Goal: Transaction & Acquisition: Download file/media

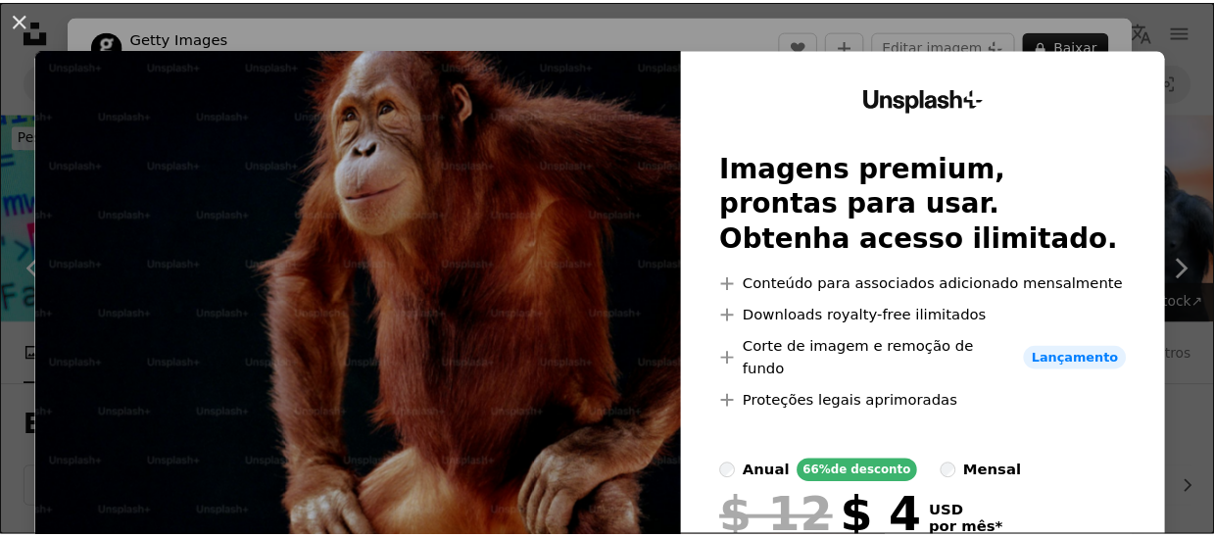
scroll to position [588, 0]
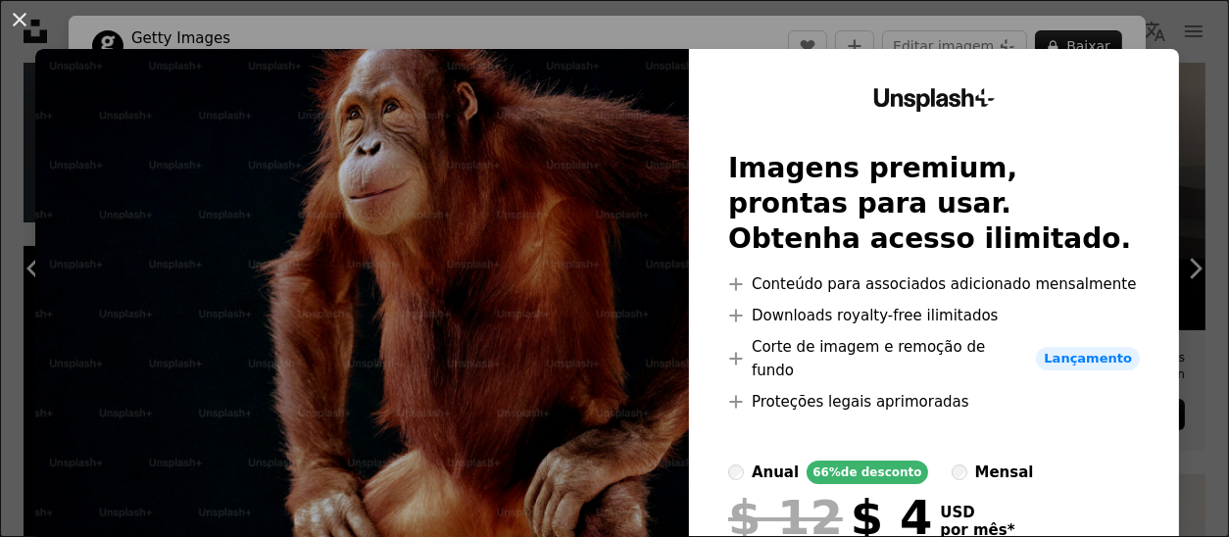
click at [12, 18] on button "An X shape" at bounding box center [20, 20] width 24 height 24
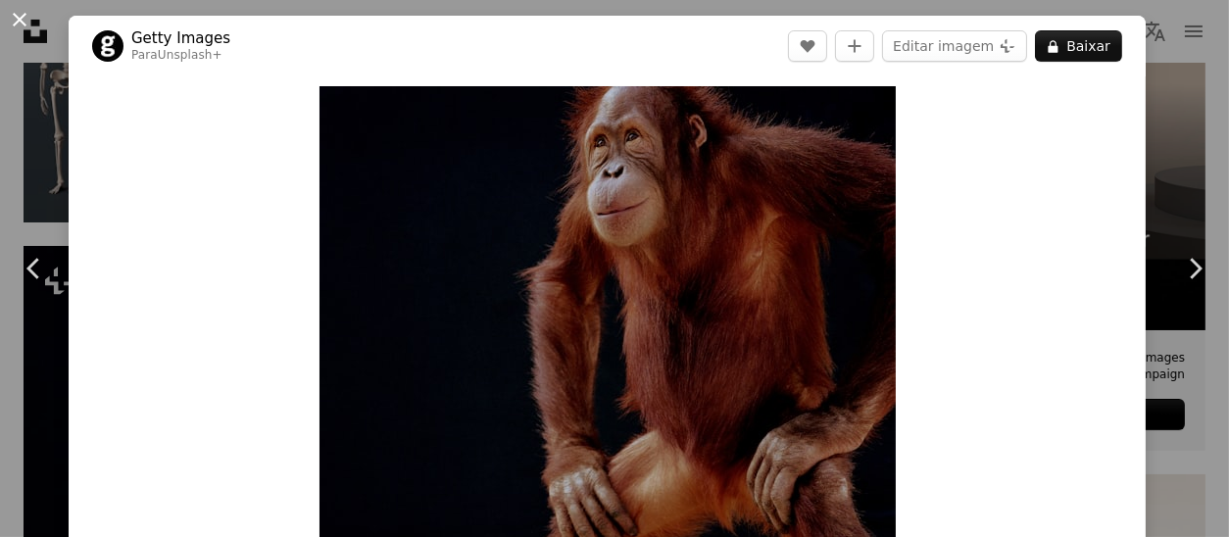
click at [25, 21] on button "An X shape" at bounding box center [20, 20] width 24 height 24
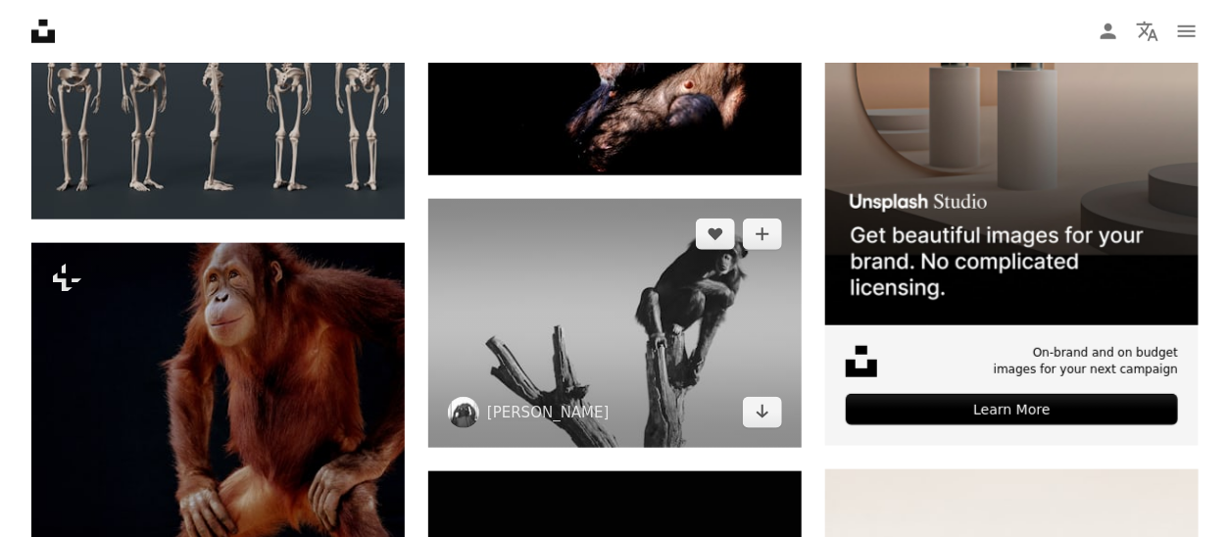
scroll to position [392, 0]
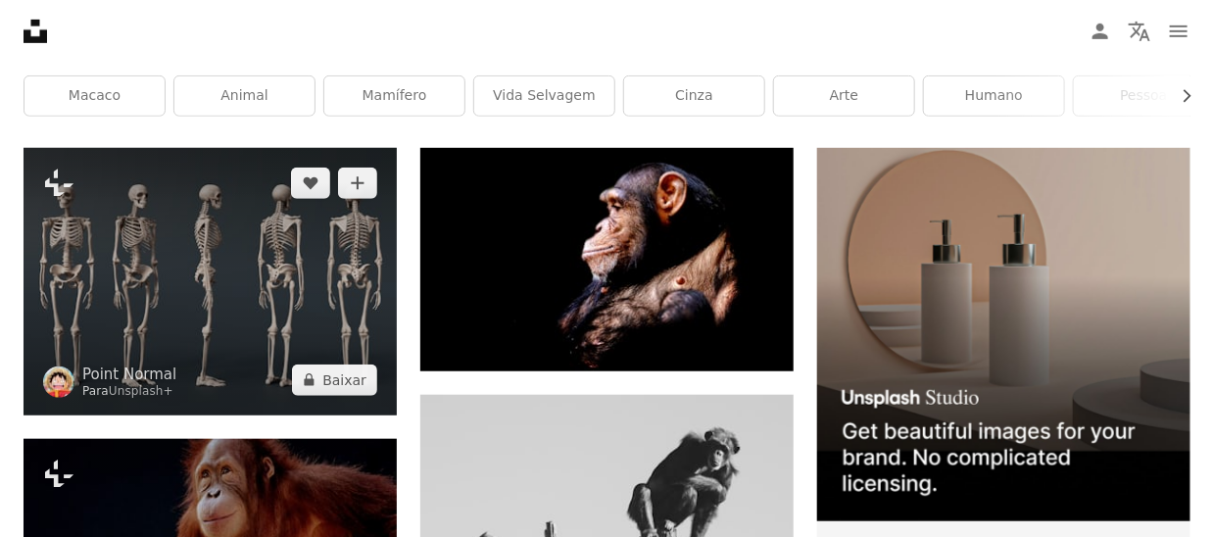
click at [230, 266] on img at bounding box center [210, 281] width 373 height 266
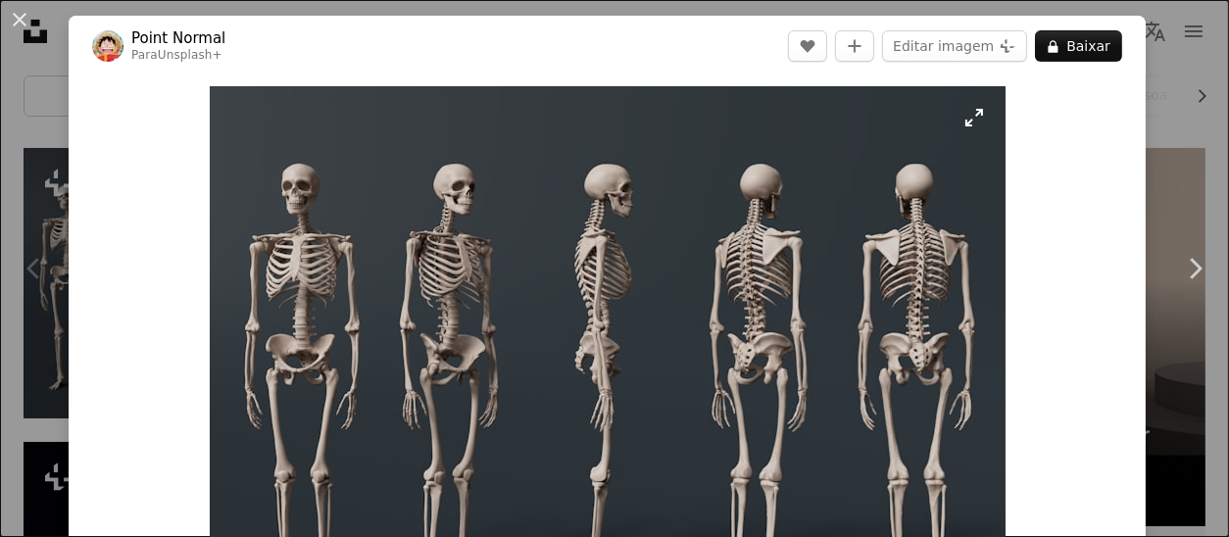
click at [589, 262] on img "Ampliar esta imagem" at bounding box center [608, 370] width 796 height 568
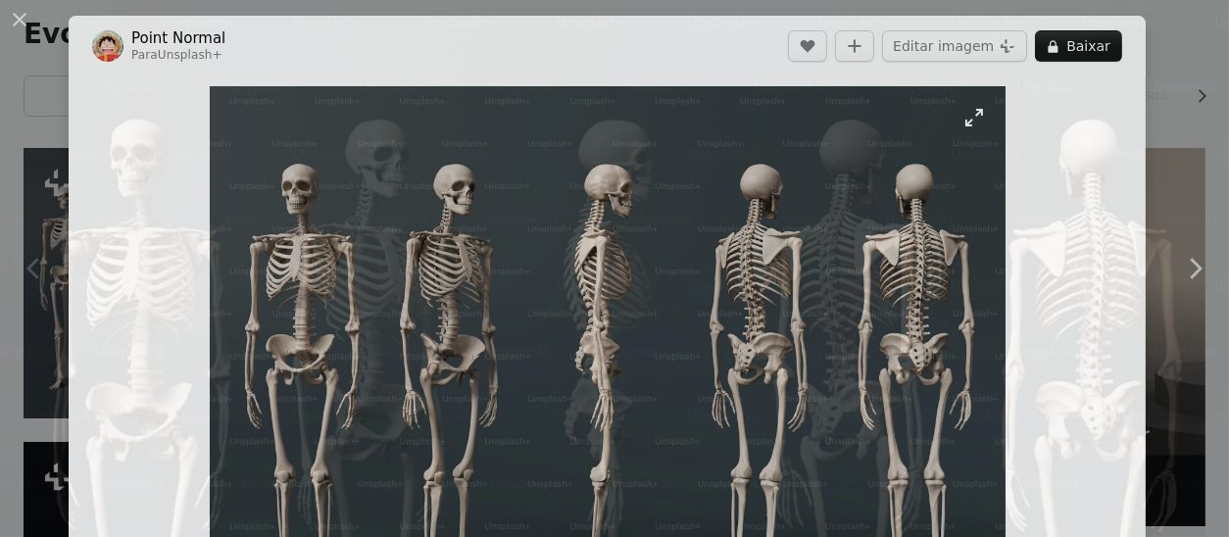
scroll to position [161, 0]
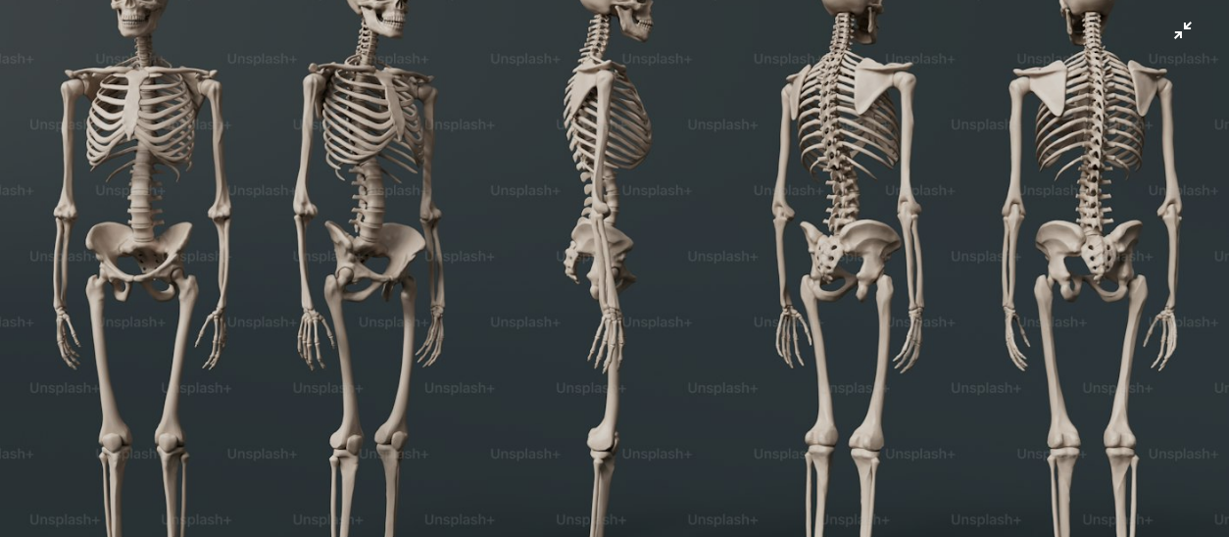
click at [588, 262] on img "Diminuir esta imagem" at bounding box center [614, 278] width 1231 height 880
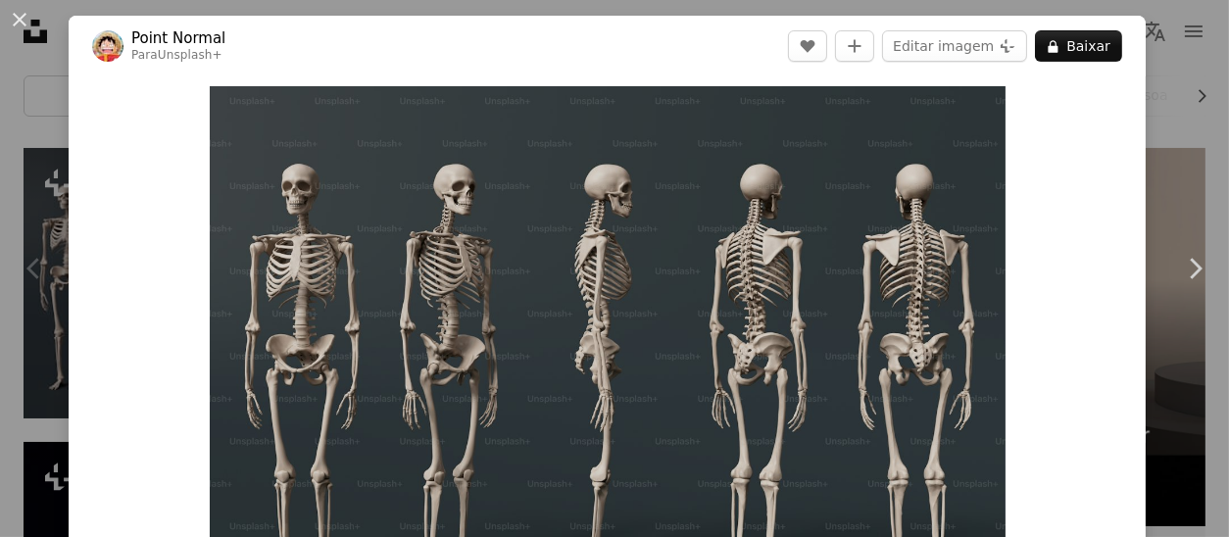
scroll to position [86, 0]
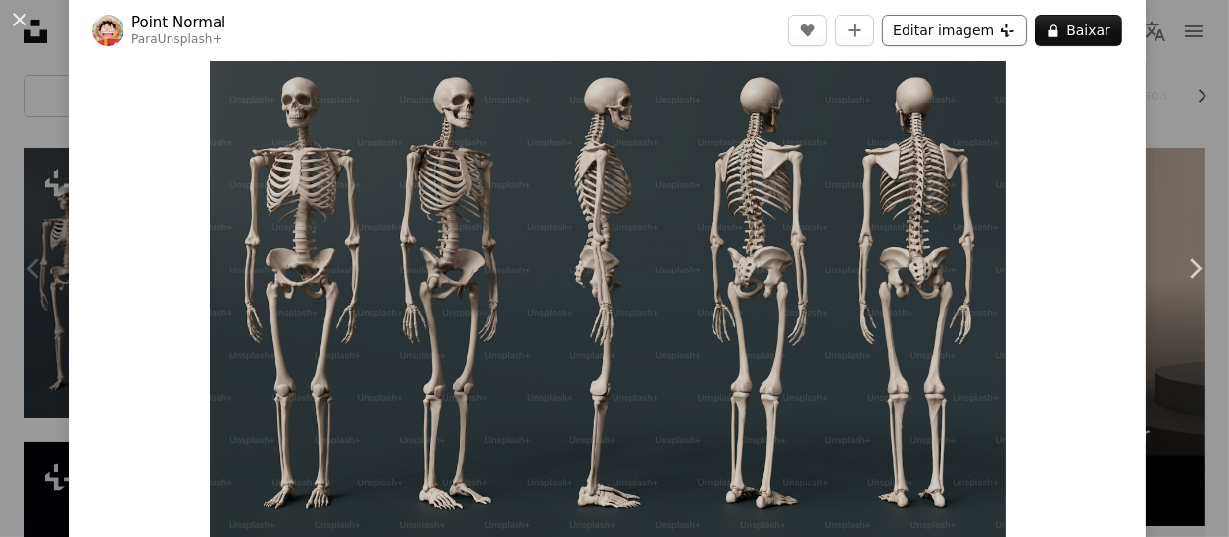
click at [959, 33] on button "Editar imagem Plus sign for Unsplash+" at bounding box center [954, 30] width 145 height 31
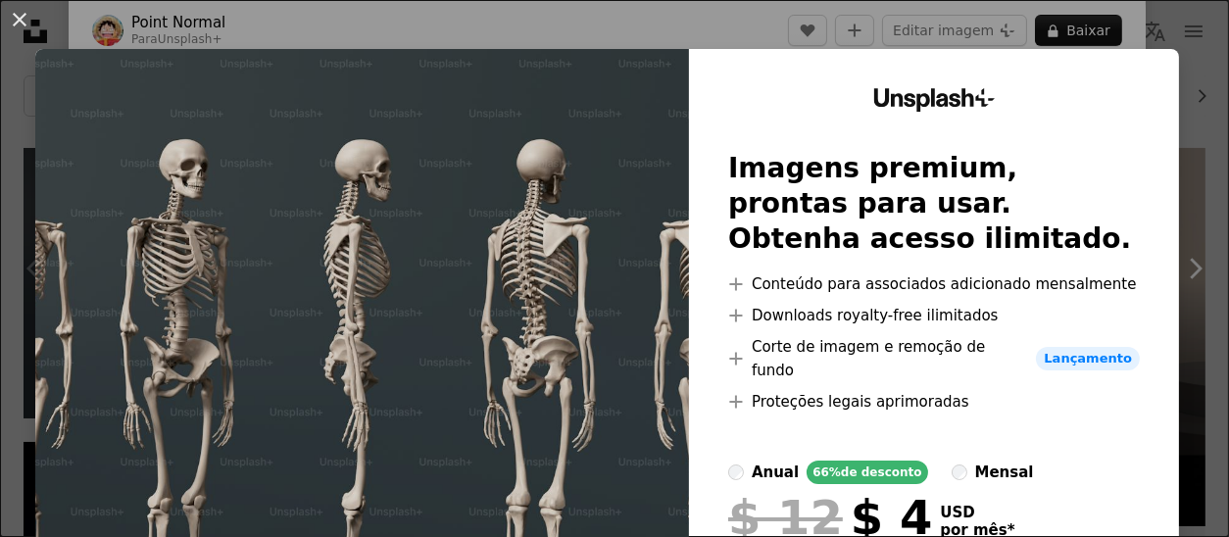
click at [360, 382] on img at bounding box center [362, 380] width 654 height 662
click at [341, 169] on img at bounding box center [362, 380] width 654 height 662
click at [430, 225] on img at bounding box center [362, 380] width 654 height 662
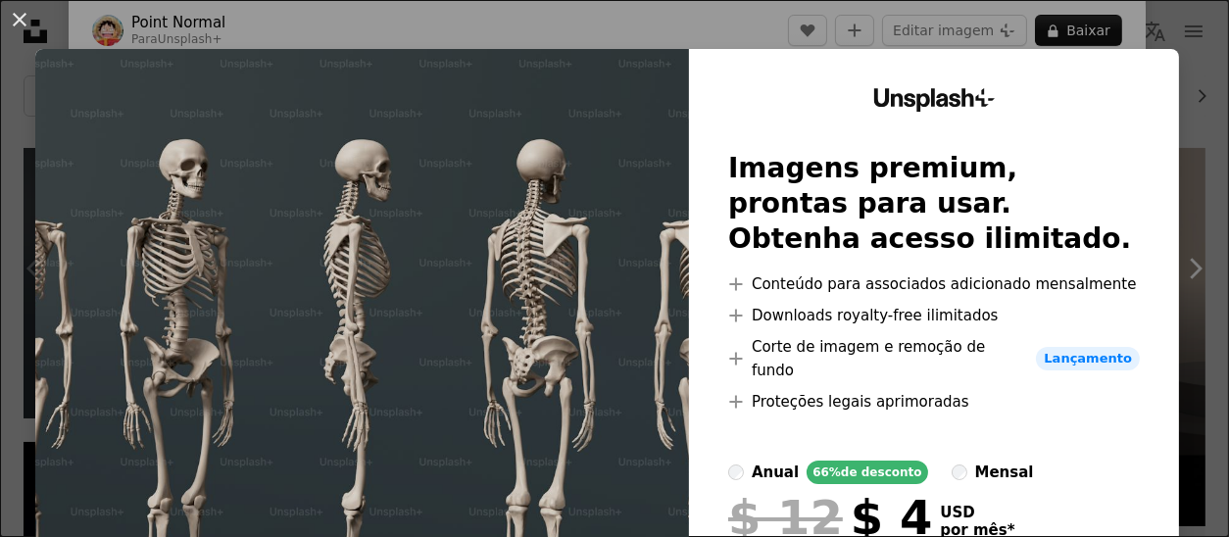
click at [429, 225] on img at bounding box center [362, 380] width 654 height 662
click at [24, 28] on button "An X shape" at bounding box center [20, 20] width 24 height 24
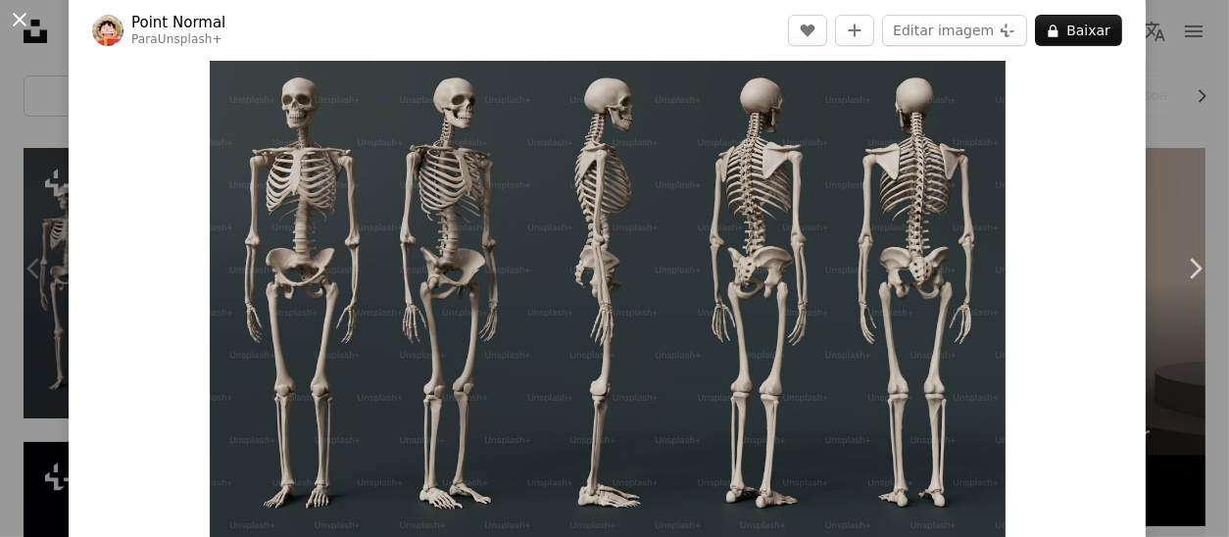
click at [18, 17] on button "An X shape" at bounding box center [20, 20] width 24 height 24
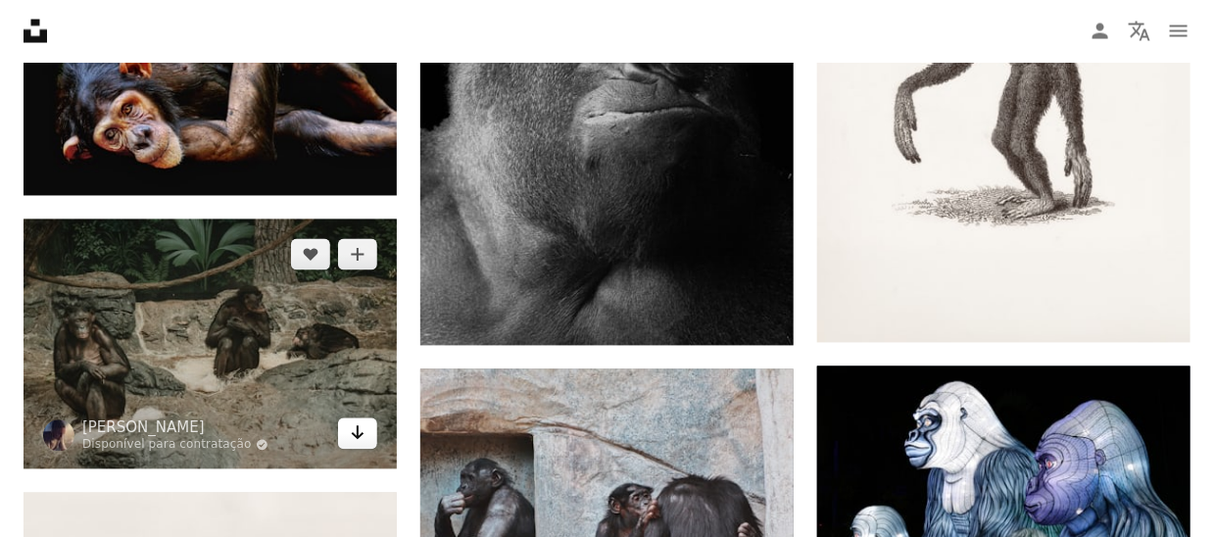
scroll to position [1470, 0]
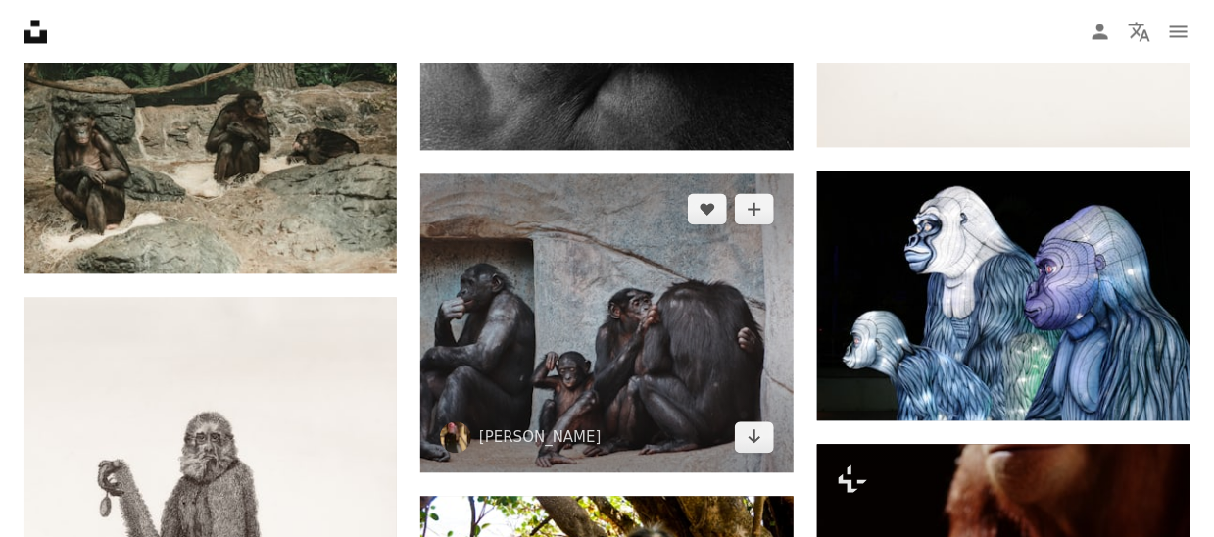
click at [559, 341] on img at bounding box center [606, 322] width 373 height 299
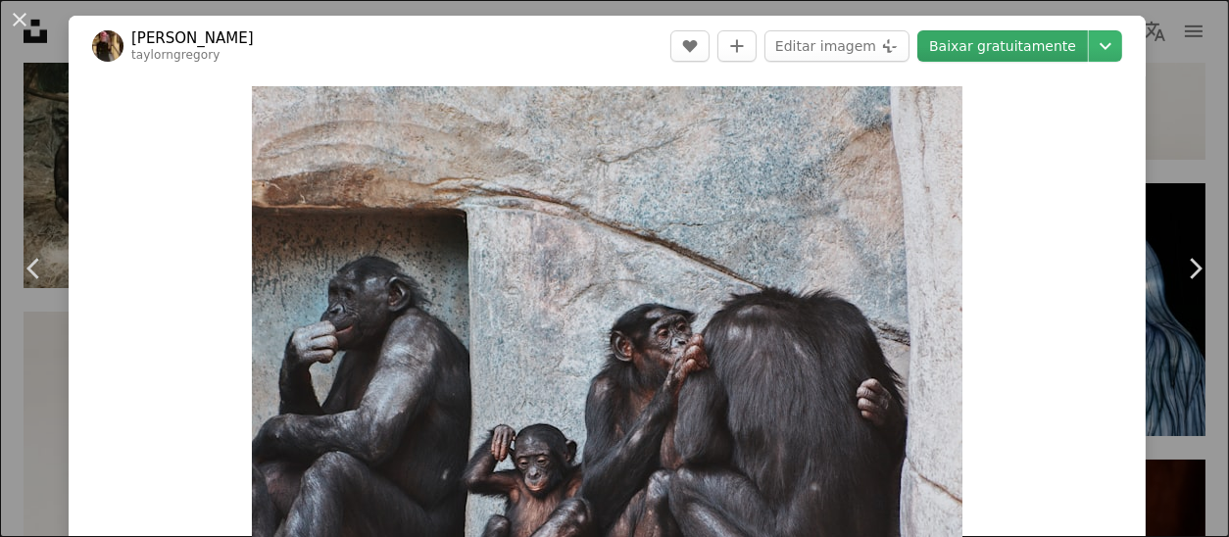
click at [990, 41] on link "Baixar gratuitamente" at bounding box center [1002, 45] width 170 height 31
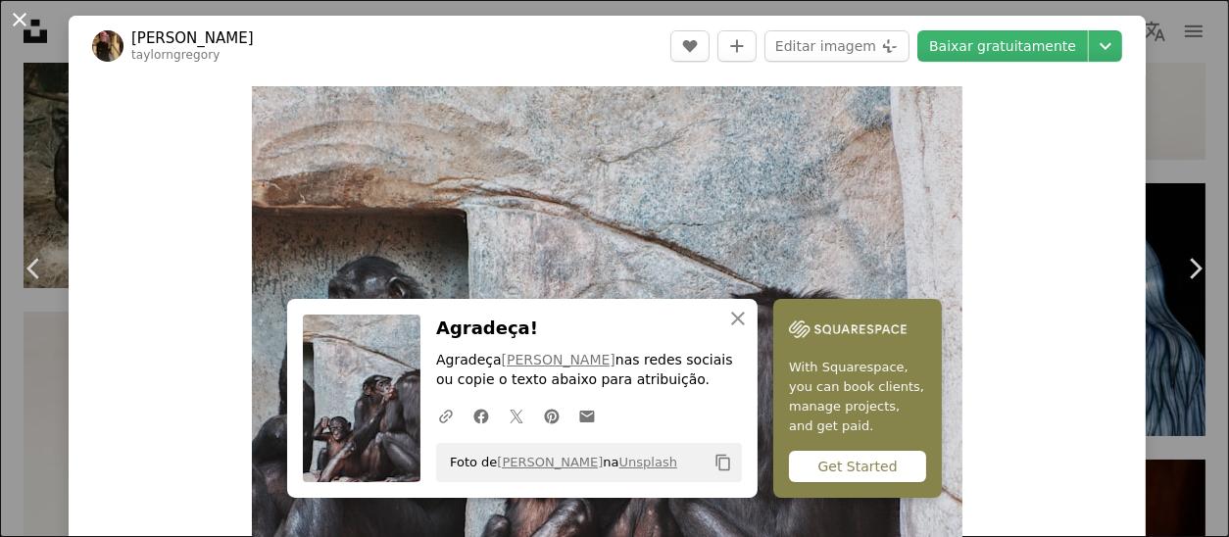
click at [22, 25] on button "An X shape" at bounding box center [20, 20] width 24 height 24
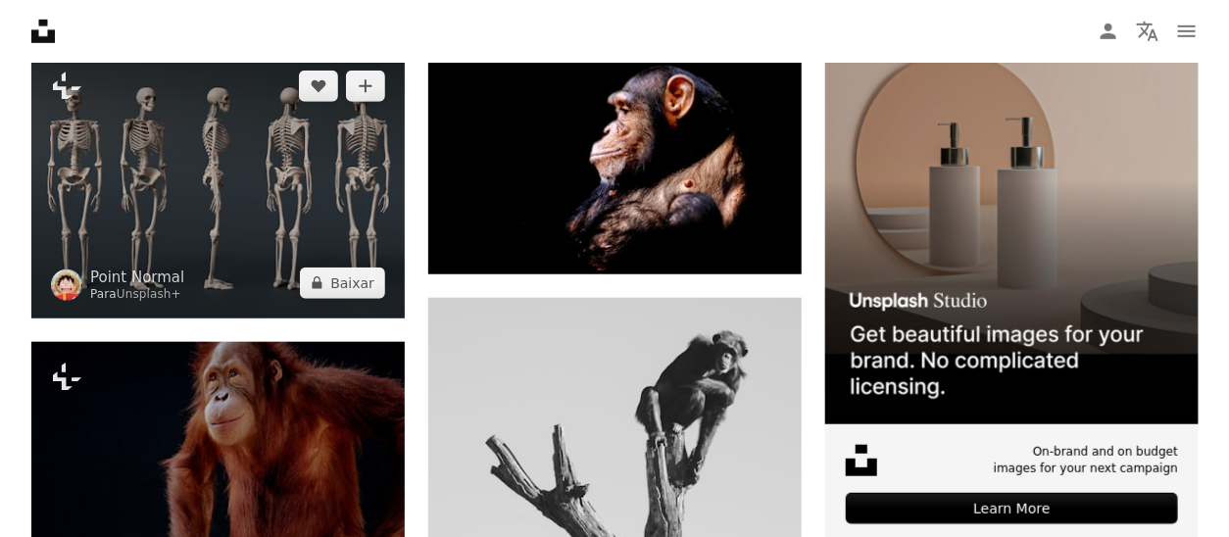
scroll to position [392, 0]
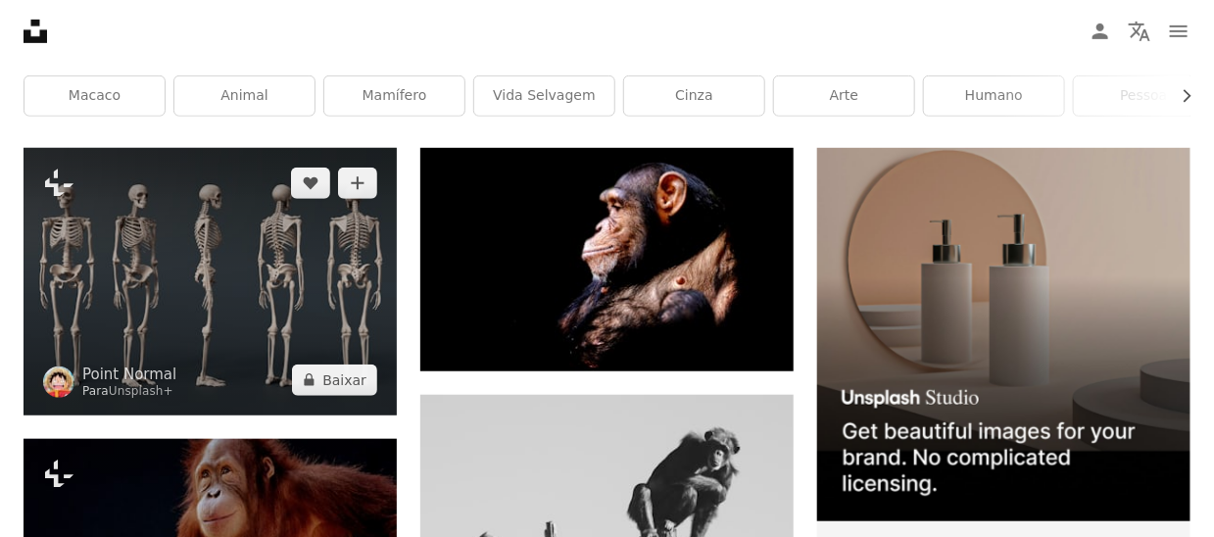
click at [169, 249] on img at bounding box center [210, 281] width 373 height 266
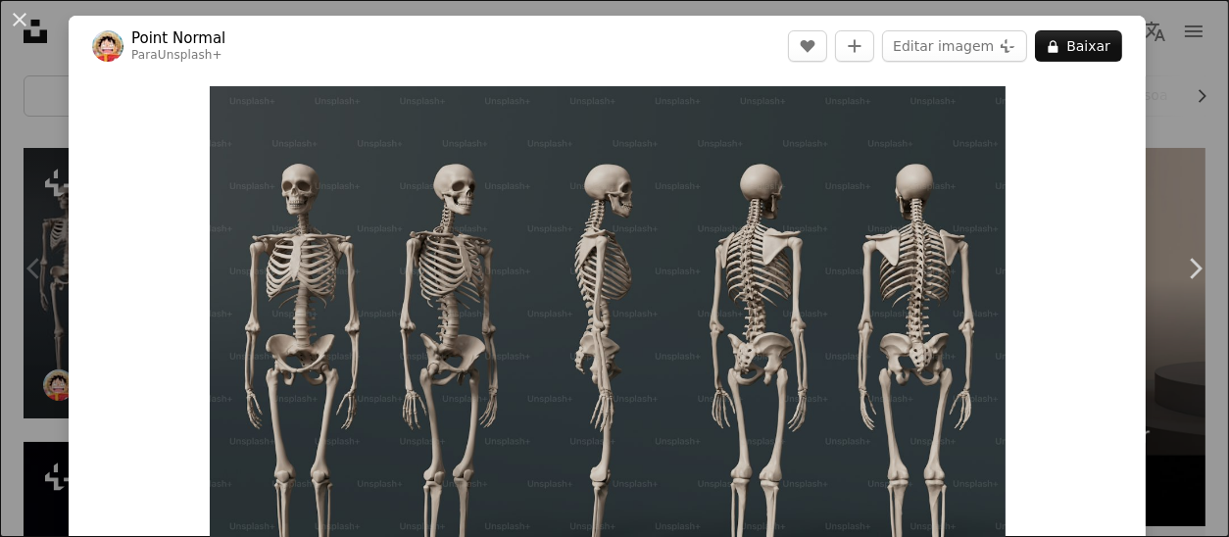
click at [172, 248] on div "Zoom in" at bounding box center [607, 370] width 1077 height 588
click at [337, 235] on img "Ampliar esta imagem" at bounding box center [608, 370] width 796 height 568
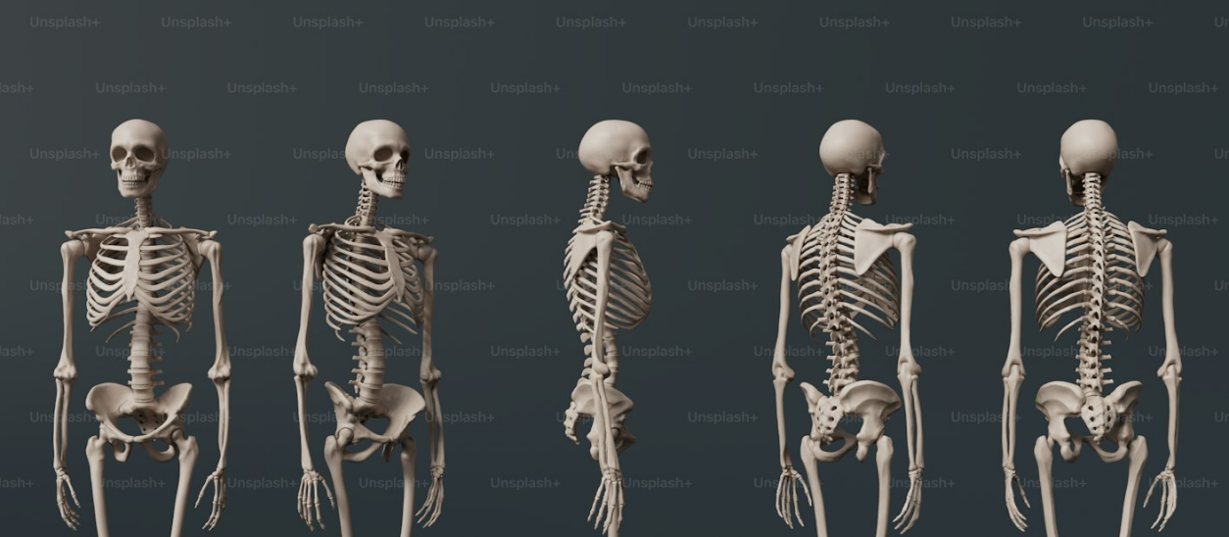
scroll to position [161, 0]
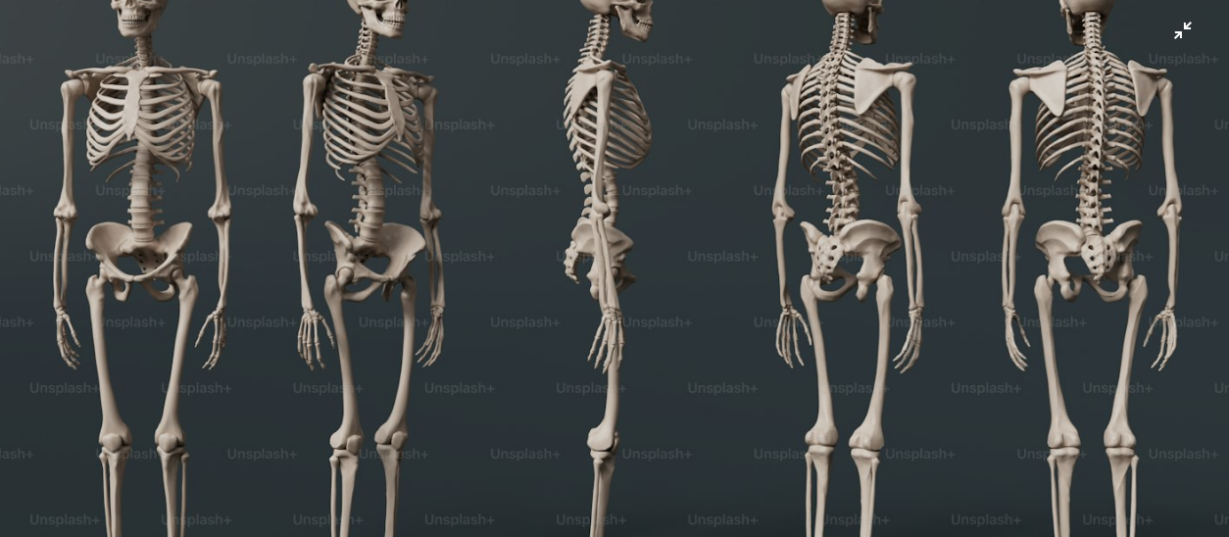
click at [342, 234] on img "Diminuir esta imagem" at bounding box center [614, 278] width 1231 height 880
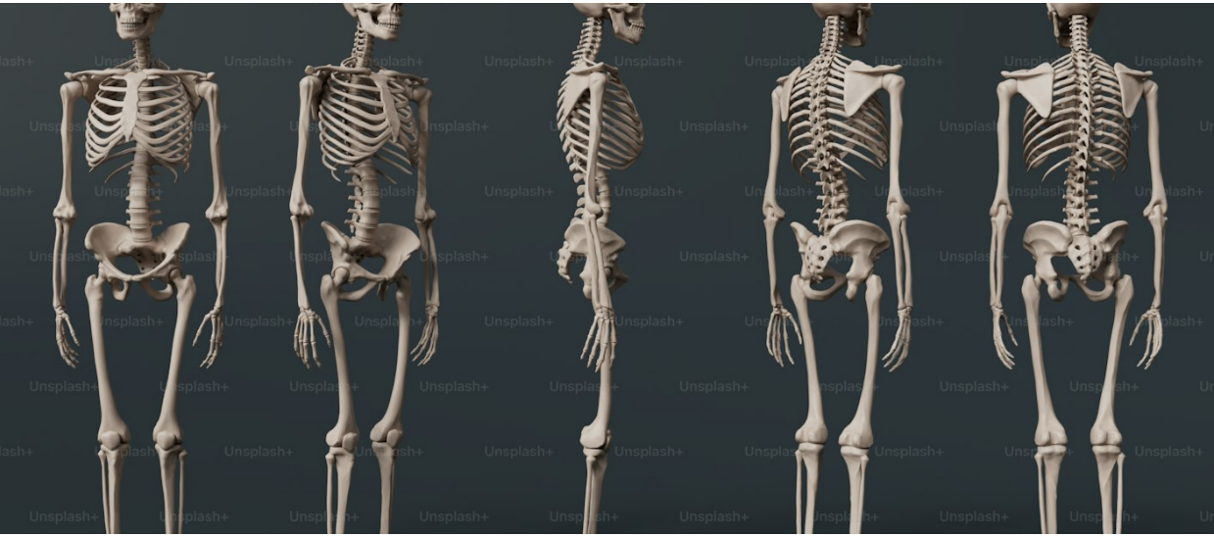
scroll to position [86, 0]
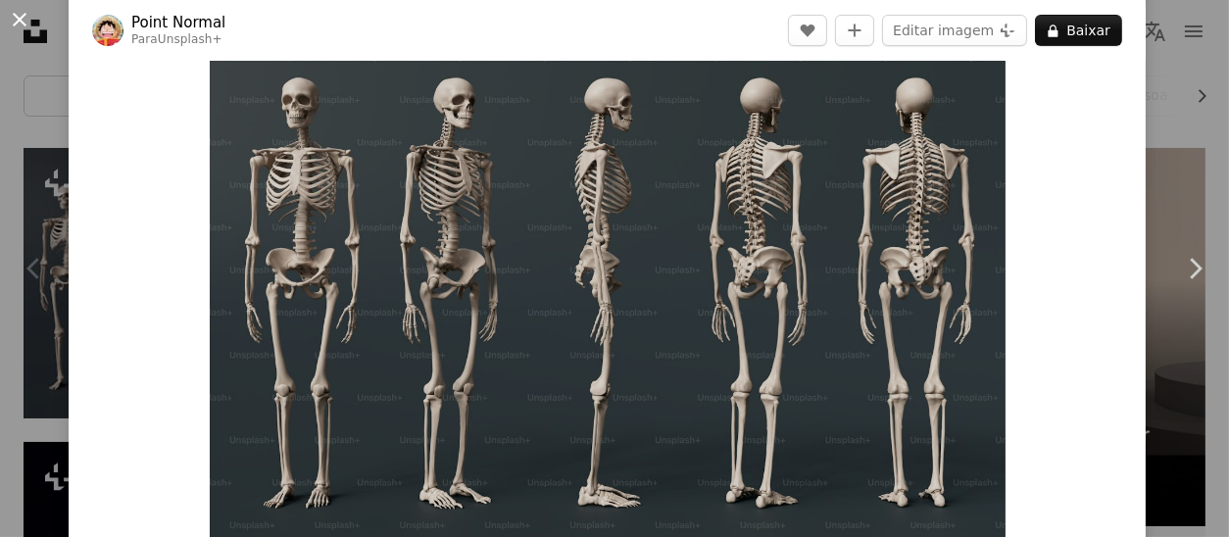
click at [18, 15] on button "An X shape" at bounding box center [20, 20] width 24 height 24
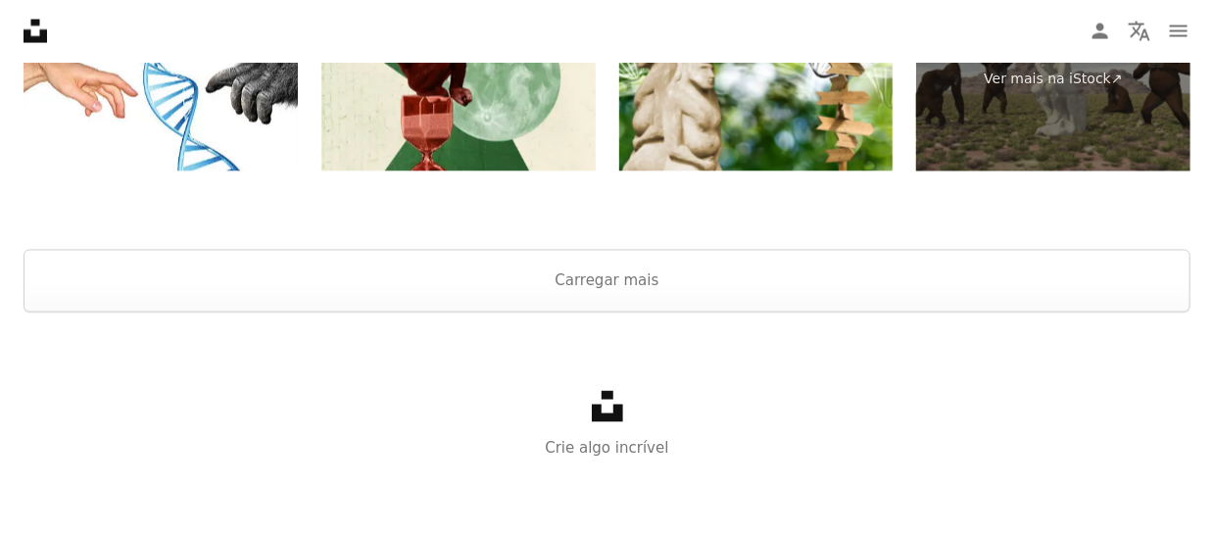
scroll to position [3821, 0]
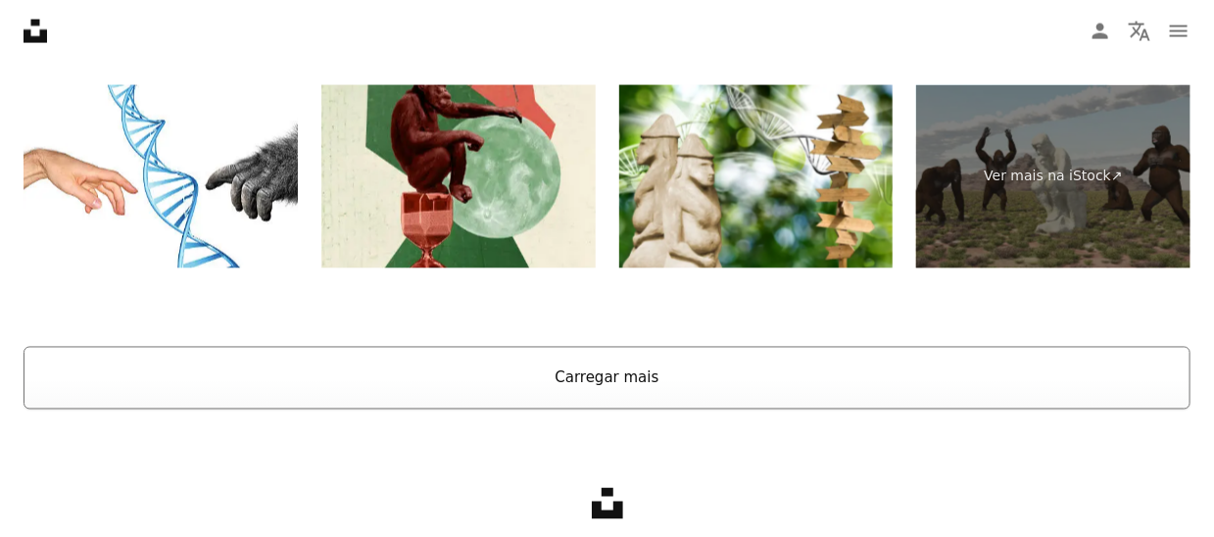
click at [607, 385] on button "Carregar mais" at bounding box center [607, 378] width 1167 height 63
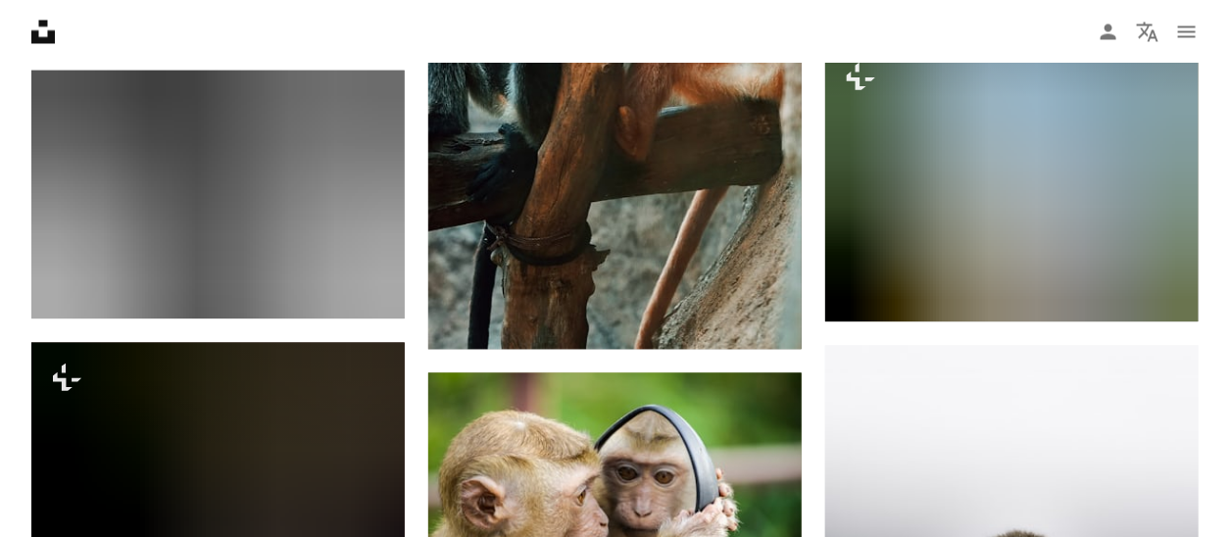
scroll to position [28511, 0]
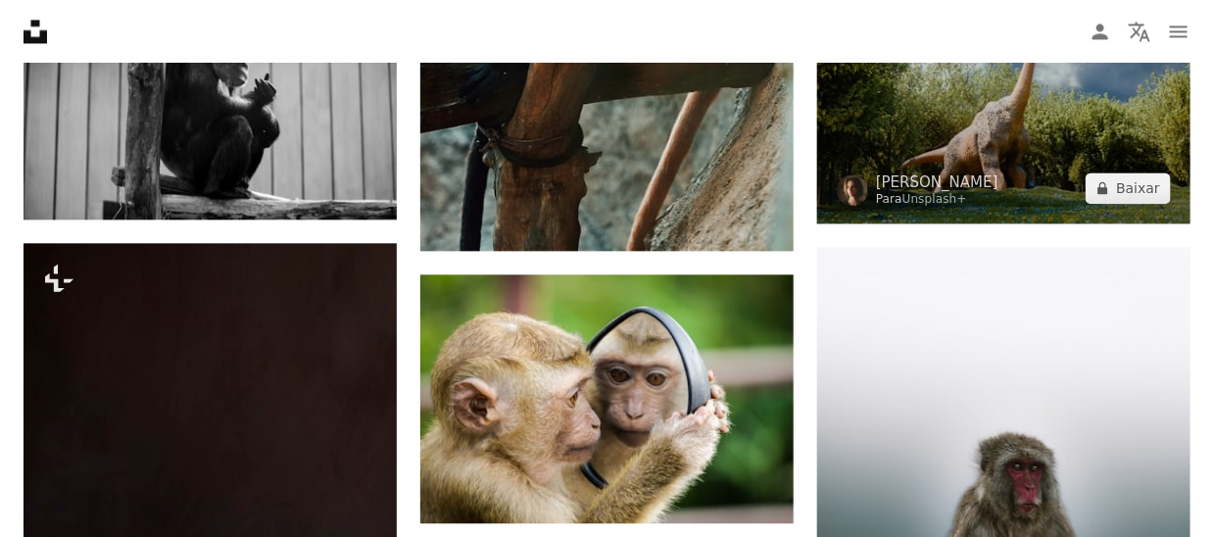
click at [1081, 125] on img at bounding box center [1003, 83] width 373 height 280
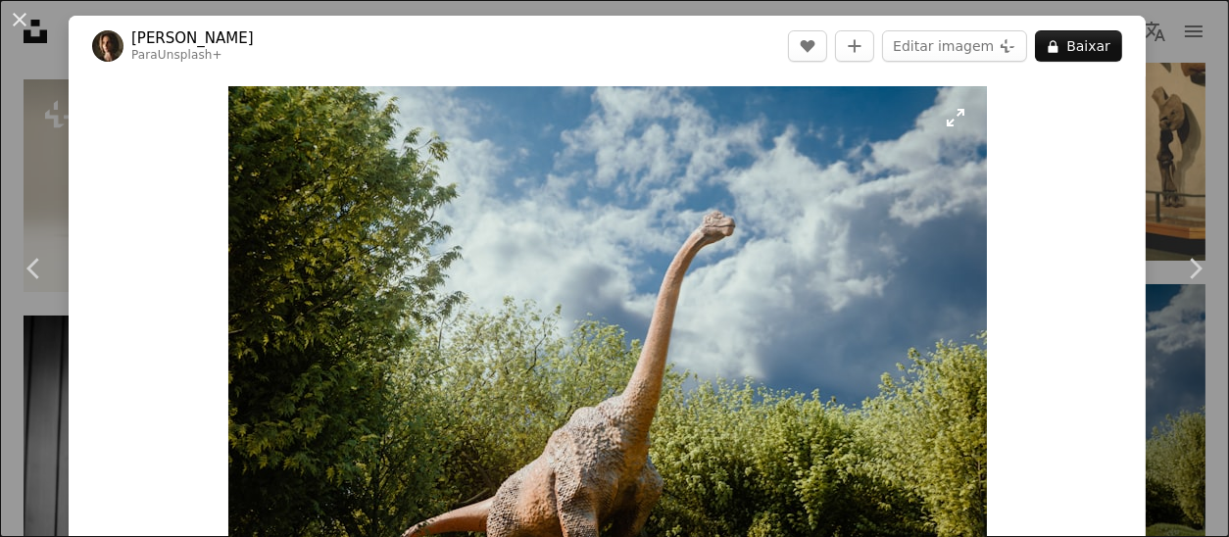
click at [575, 193] on img "Ampliar esta imagem" at bounding box center [607, 370] width 758 height 569
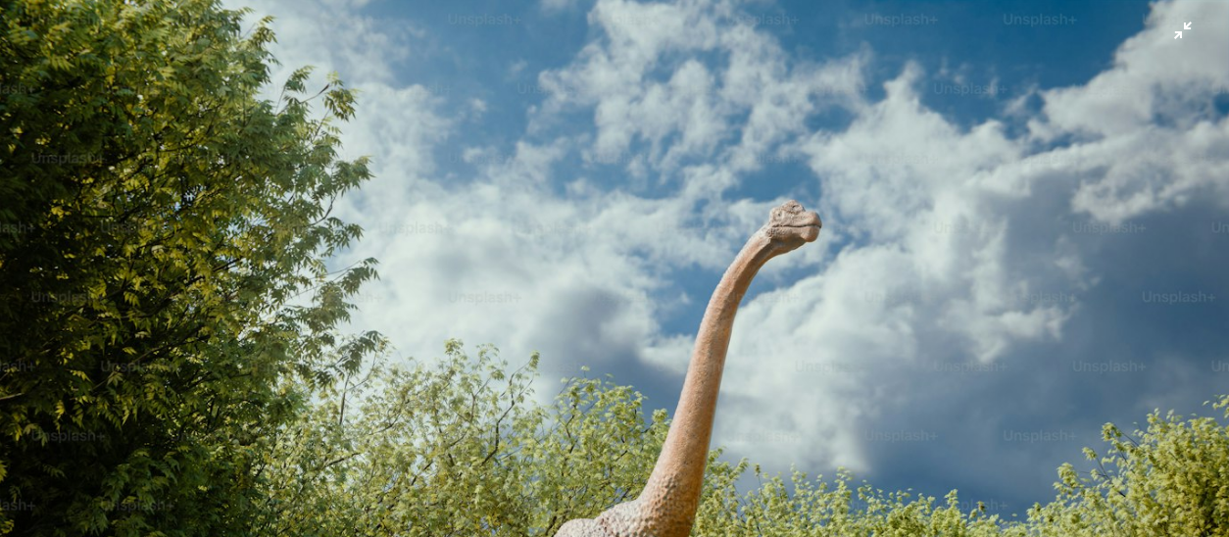
scroll to position [182, 0]
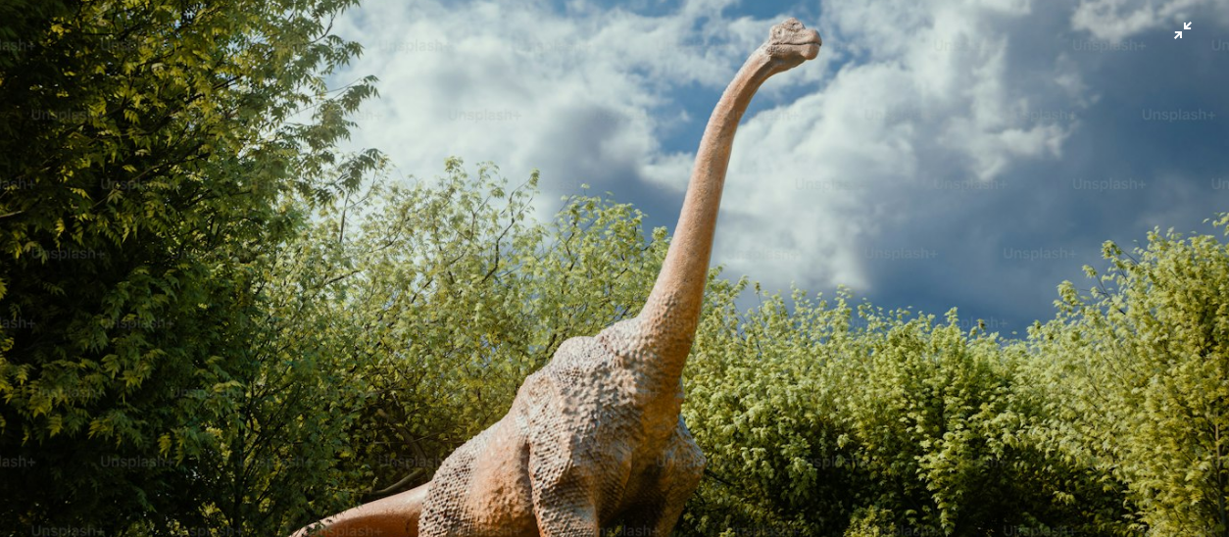
click at [602, 154] on img "Diminuir esta imagem" at bounding box center [614, 278] width 1231 height 923
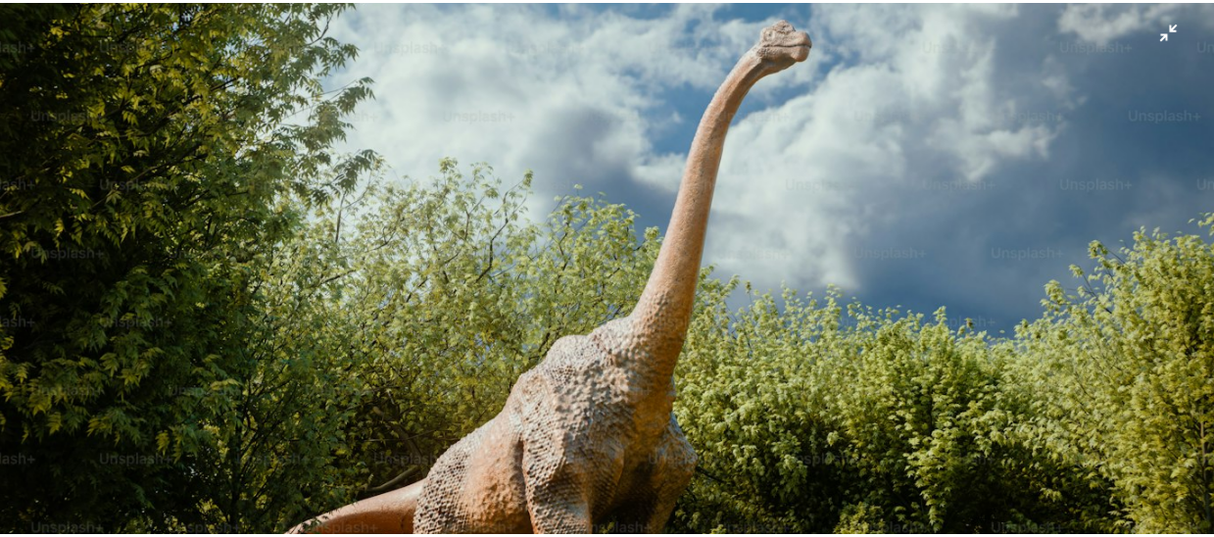
scroll to position [86, 0]
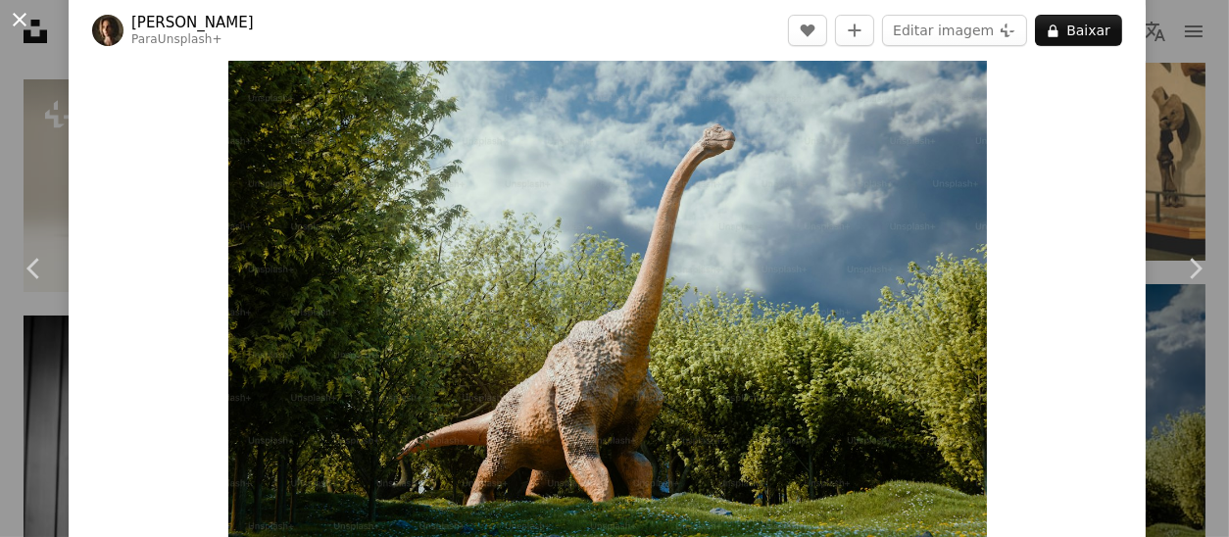
click at [18, 18] on button "An X shape" at bounding box center [20, 20] width 24 height 24
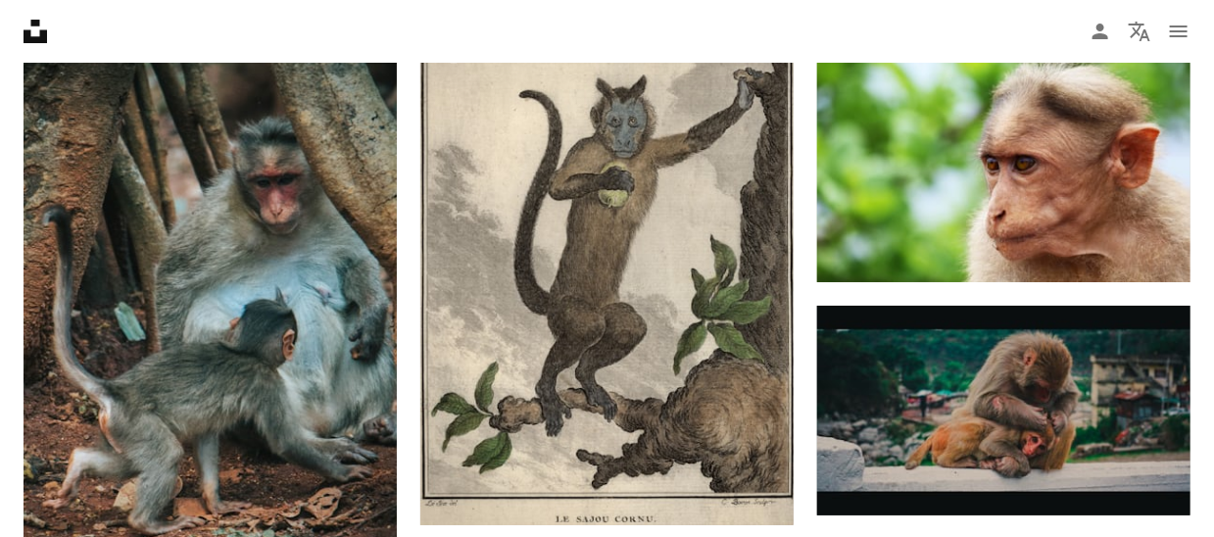
scroll to position [38015, 0]
